Goal: Information Seeking & Learning: Learn about a topic

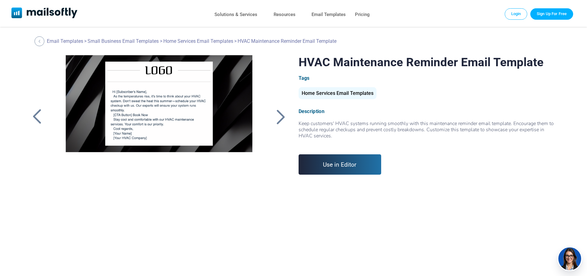
click at [279, 116] on div at bounding box center [280, 117] width 15 height 16
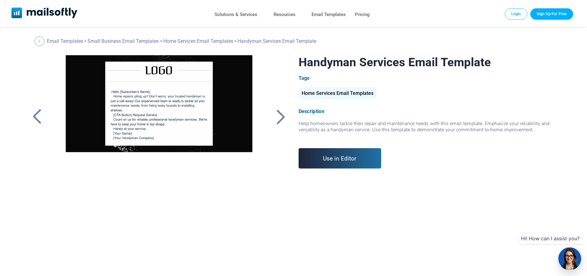
click at [39, 114] on div at bounding box center [36, 117] width 15 height 16
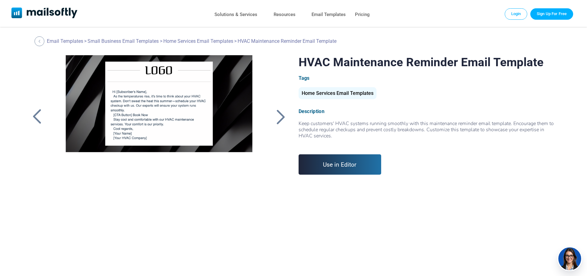
click at [282, 115] on div at bounding box center [280, 117] width 15 height 16
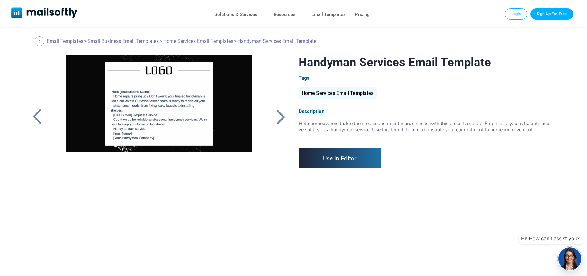
click at [281, 120] on div at bounding box center [280, 117] width 15 height 16
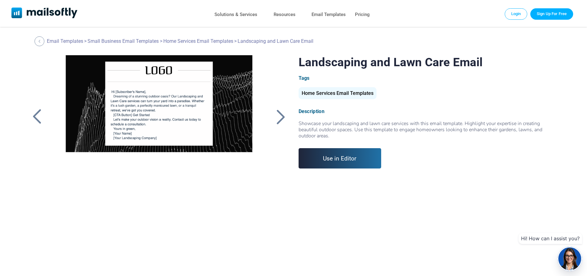
click at [281, 120] on div at bounding box center [280, 117] width 15 height 16
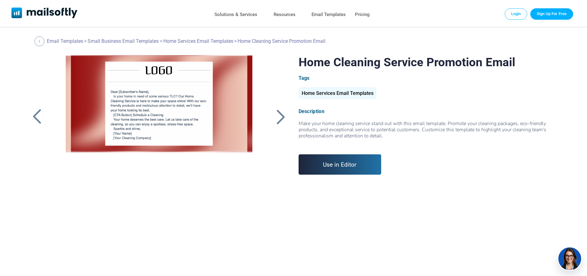
click at [281, 120] on div at bounding box center [280, 117] width 15 height 16
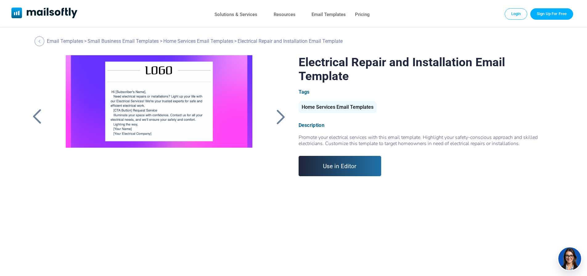
click at [281, 120] on div at bounding box center [280, 117] width 15 height 16
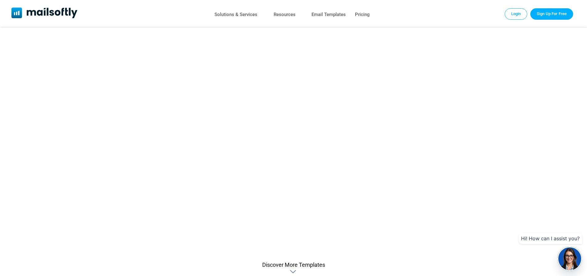
scroll to position [62, 0]
